Goal: Information Seeking & Learning: Understand process/instructions

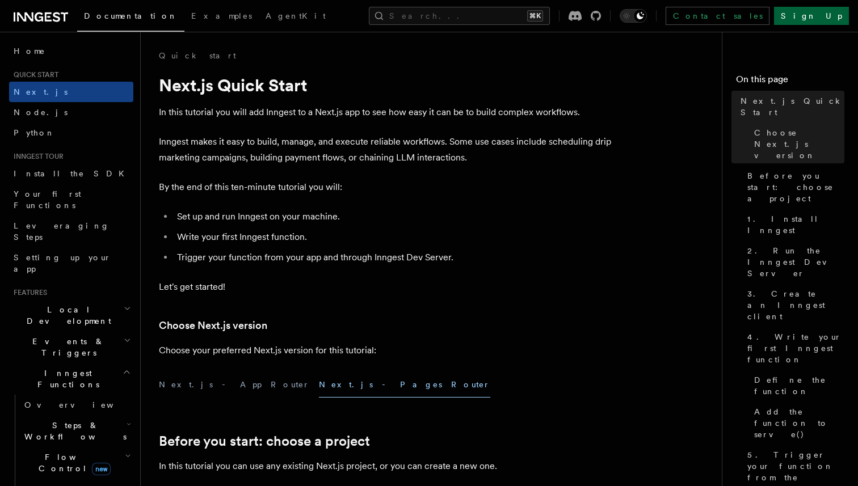
click at [831, 15] on link "Sign Up" at bounding box center [811, 16] width 75 height 18
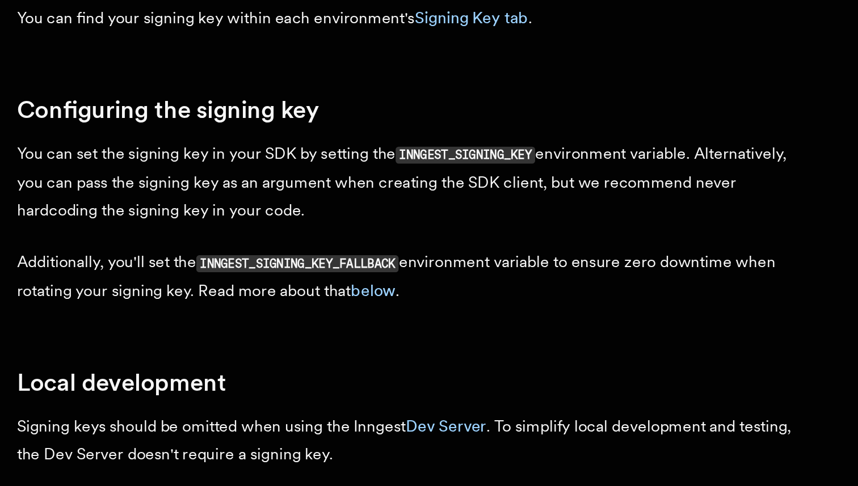
scroll to position [191, 0]
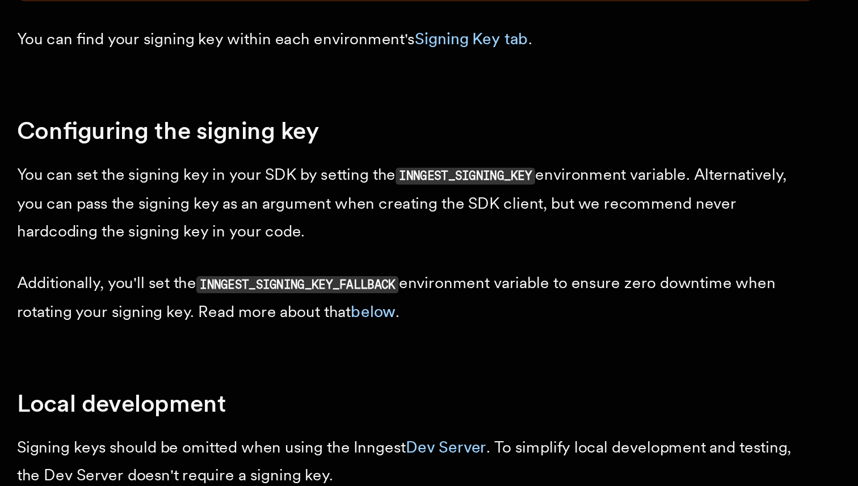
click at [355, 356] on code "INNGEST_SIGNING_KEY_FALLBACK" at bounding box center [318, 361] width 115 height 10
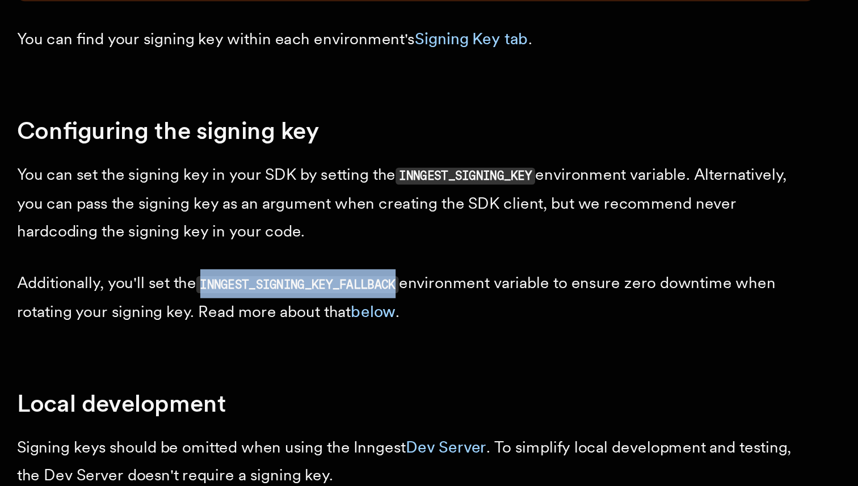
click at [355, 356] on code "INNGEST_SIGNING_KEY_FALLBACK" at bounding box center [318, 361] width 115 height 10
copy code "INNGEST_SIGNING_KEY_FALLBACK"
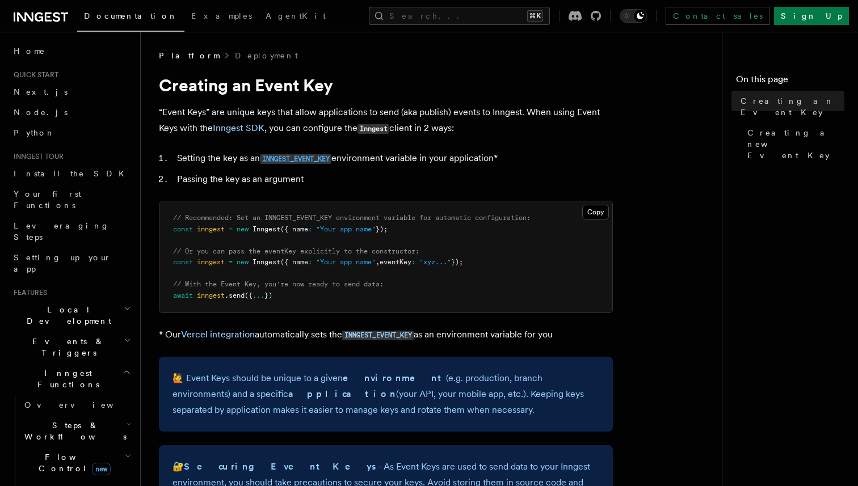
click at [293, 159] on code "INNGEST_EVENT_KEY" at bounding box center [296, 159] width 72 height 10
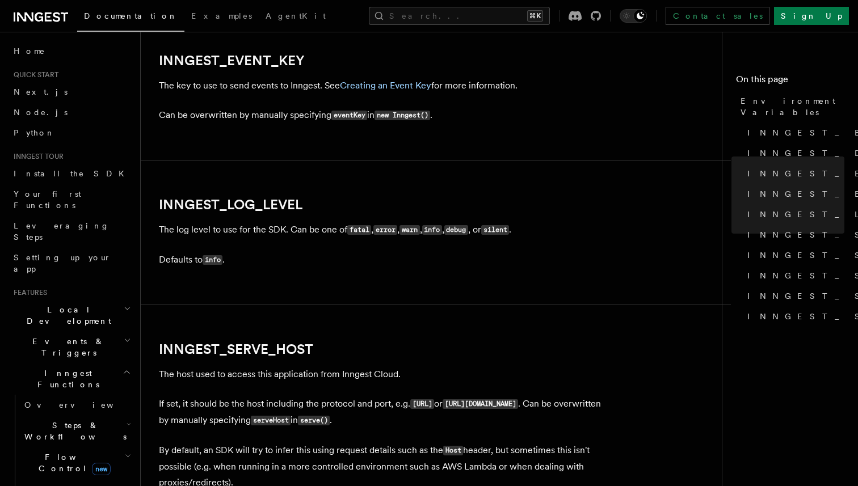
scroll to position [1295, 0]
click at [402, 83] on link "Creating an Event Key" at bounding box center [385, 84] width 91 height 11
